Goal: Check status: Check status

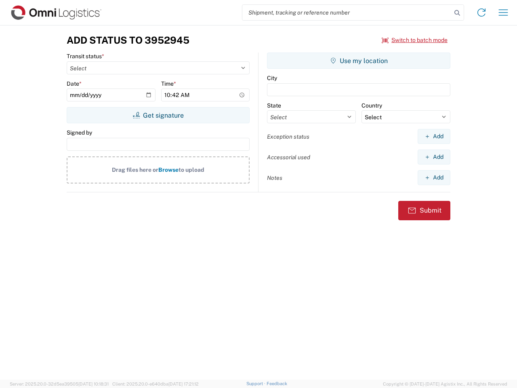
click at [347, 13] on input "search" at bounding box center [346, 12] width 209 height 15
click at [457, 13] on icon at bounding box center [457, 12] width 11 height 11
click at [482, 13] on icon at bounding box center [481, 12] width 13 height 13
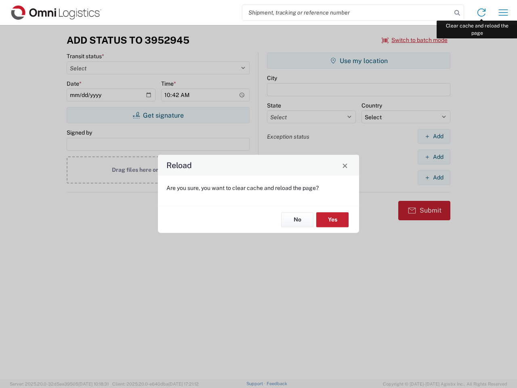
click at [504, 13] on div "Reload Are you sure, you want to clear cache and reload the page? No Yes" at bounding box center [258, 194] width 517 height 388
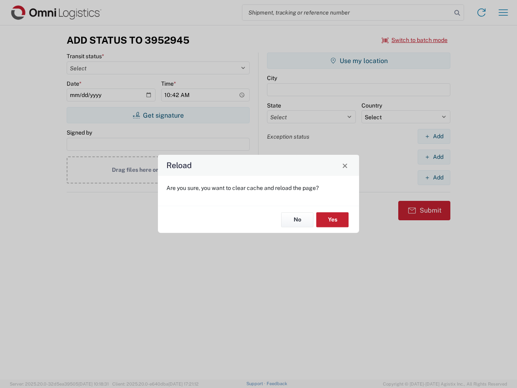
click at [415, 40] on div "Reload Are you sure, you want to clear cache and reload the page? No Yes" at bounding box center [258, 194] width 517 height 388
click at [158, 115] on div "Reload Are you sure, you want to clear cache and reload the page? No Yes" at bounding box center [258, 194] width 517 height 388
click at [359, 61] on div "Reload Are you sure, you want to clear cache and reload the page? No Yes" at bounding box center [258, 194] width 517 height 388
click at [434, 136] on div "Reload Are you sure, you want to clear cache and reload the page? No Yes" at bounding box center [258, 194] width 517 height 388
click at [434, 157] on div "Reload Are you sure, you want to clear cache and reload the page? No Yes" at bounding box center [258, 194] width 517 height 388
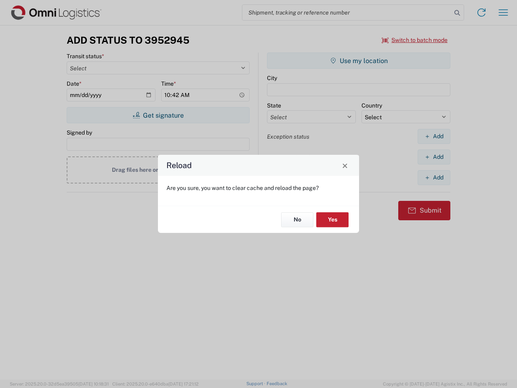
click at [434, 177] on div "Reload Are you sure, you want to clear cache and reload the page? No Yes" at bounding box center [258, 194] width 517 height 388
